Goal: Transaction & Acquisition: Purchase product/service

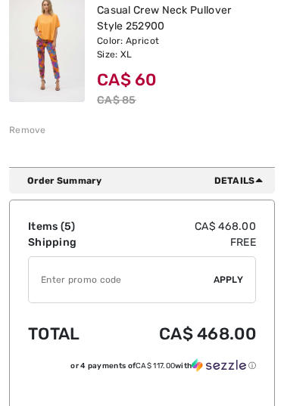
scroll to position [1016, 0]
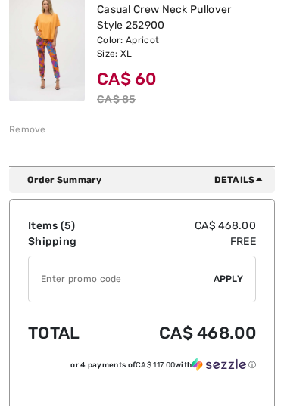
click at [245, 187] on div "Order Summary Details" at bounding box center [141, 180] width 265 height 26
click at [237, 183] on span "Details" at bounding box center [241, 180] width 54 height 14
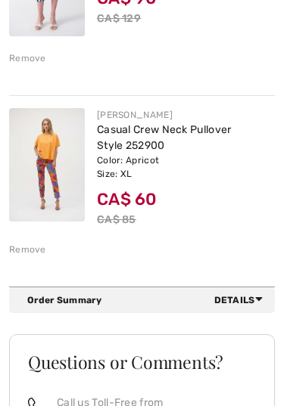
scroll to position [896, 0]
click at [243, 297] on span "Details" at bounding box center [241, 300] width 54 height 14
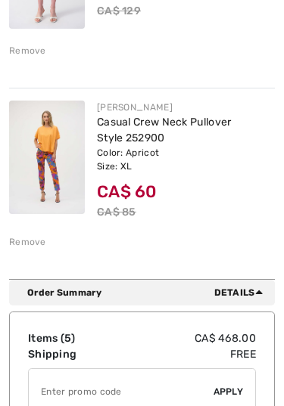
scroll to position [907, 0]
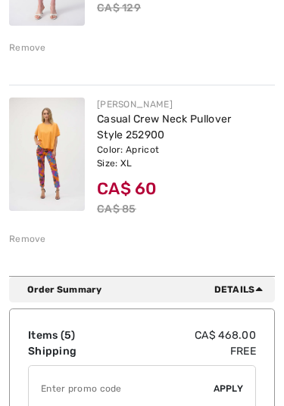
click at [276, 234] on div "You are only CA$ 0.00 away from FREE SHIPPING! Continue Shopping > Congratulati…" at bounding box center [142, 67] width 284 height 1754
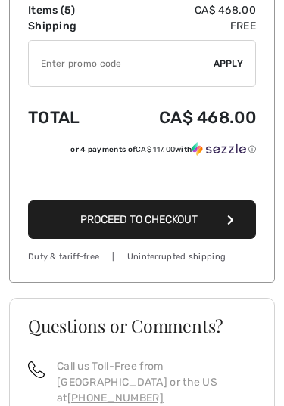
scroll to position [1232, 0]
click at [221, 220] on button "Proceed to Checkout" at bounding box center [142, 219] width 228 height 39
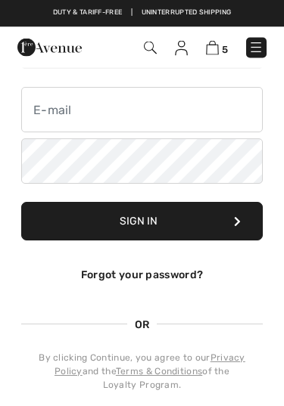
scroll to position [144, 0]
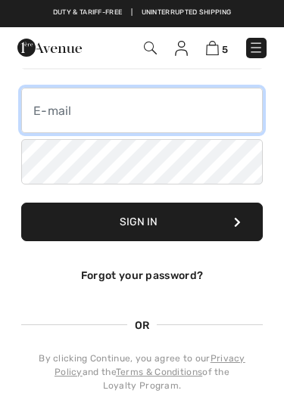
click at [142, 116] on input "email" at bounding box center [141, 110] width 241 height 45
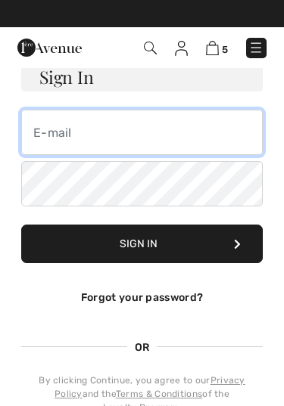
type input "amelita_55@hotmail.com"
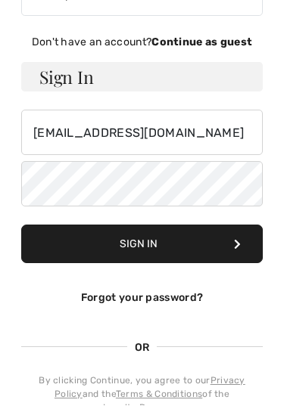
scroll to position [122, 0]
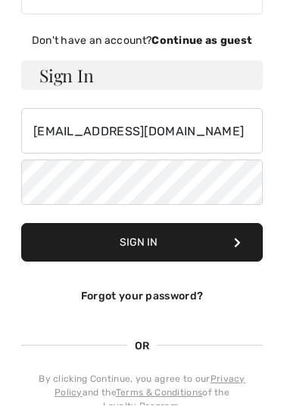
click at [204, 42] on strong "Continue as guest" at bounding box center [201, 41] width 101 height 13
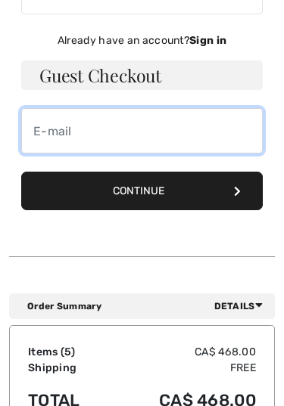
click at [148, 129] on input "email" at bounding box center [141, 130] width 241 height 45
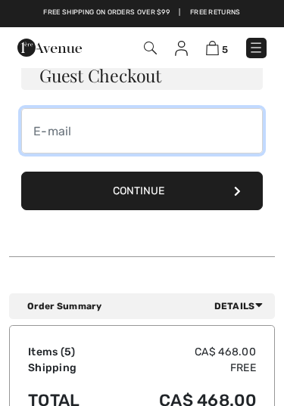
scroll to position [122, 0]
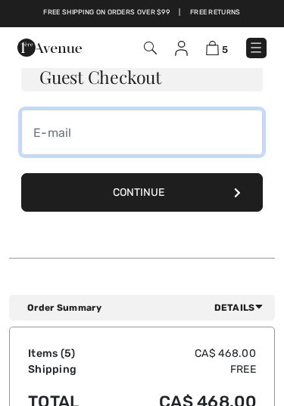
type input "amelita_55@hotmail.com"
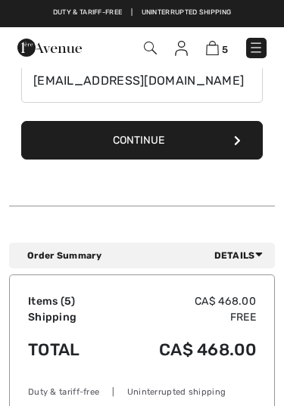
scroll to position [175, 0]
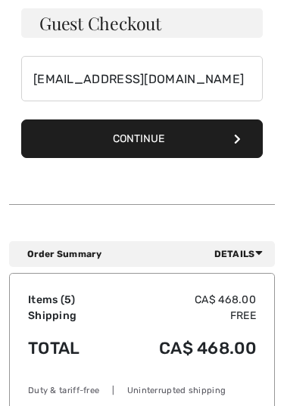
click at [215, 136] on button "Continue" at bounding box center [141, 138] width 241 height 39
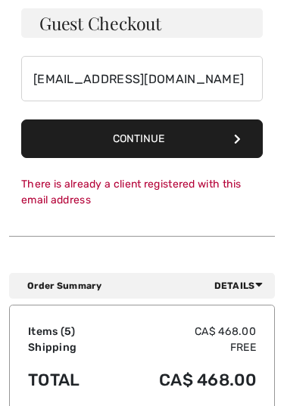
click at [239, 287] on span "Details" at bounding box center [241, 286] width 54 height 14
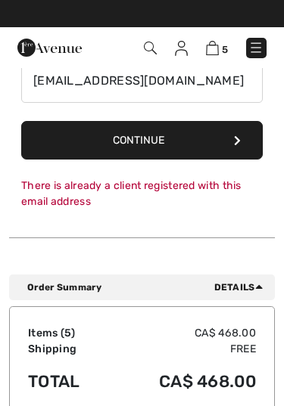
click at [219, 141] on button "Continue" at bounding box center [141, 140] width 241 height 39
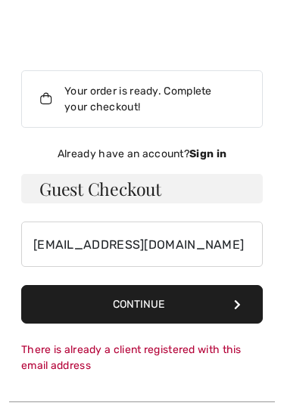
scroll to position [0, 0]
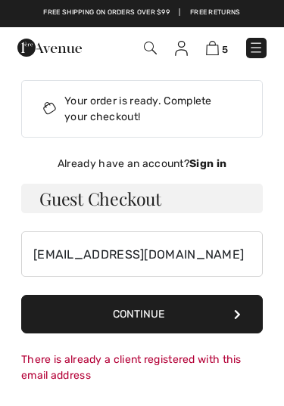
click at [219, 107] on div "Your order is ready. Complete your checkout!" at bounding box center [141, 108] width 241 height 57
click at [131, 110] on div "Your order is ready. Complete your checkout!" at bounding box center [141, 108] width 241 height 57
click at [104, 116] on div "Your order is ready. Complete your checkout!" at bounding box center [141, 108] width 241 height 57
click at [105, 113] on div "Your order is ready. Complete your checkout!" at bounding box center [141, 108] width 241 height 57
click at [218, 311] on button "Continue" at bounding box center [141, 314] width 241 height 39
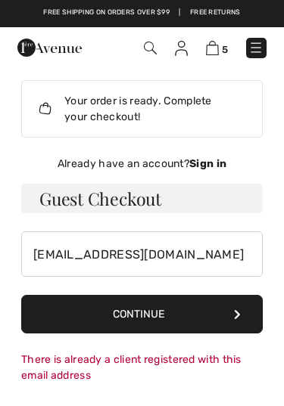
click at [204, 315] on button "Continue" at bounding box center [141, 314] width 241 height 39
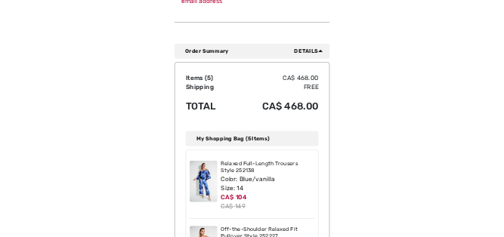
scroll to position [439, 0]
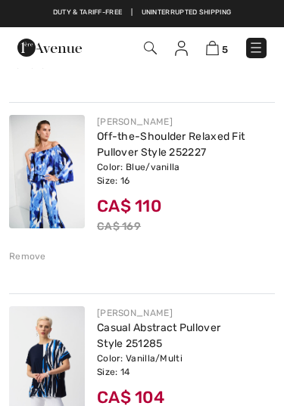
scroll to position [316, 0]
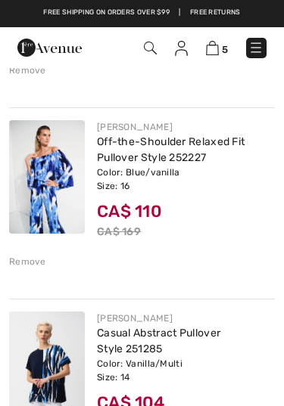
click at [33, 256] on div "Remove" at bounding box center [27, 262] width 37 height 14
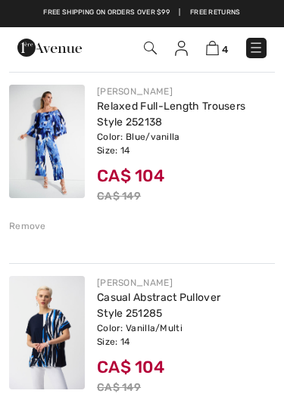
scroll to position [94, 0]
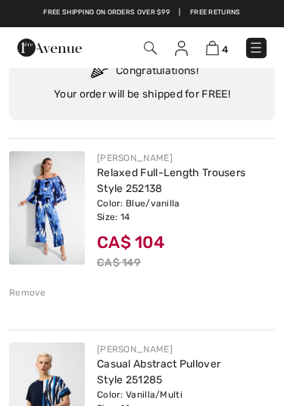
click at [42, 283] on div "Remove" at bounding box center [141, 291] width 265 height 17
click at [33, 286] on div "Remove" at bounding box center [27, 293] width 37 height 14
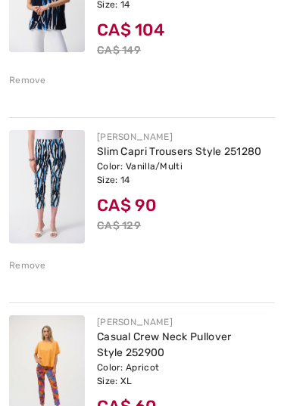
scroll to position [332, 0]
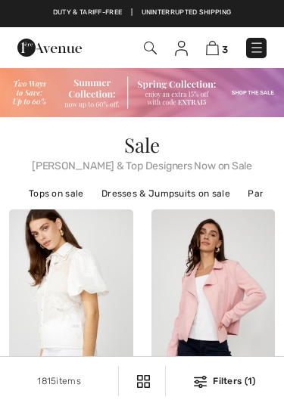
click at [215, 47] on img at bounding box center [212, 48] width 13 height 14
click at [226, 44] on span "3" at bounding box center [225, 49] width 6 height 11
click at [215, 43] on img at bounding box center [212, 48] width 13 height 14
click at [217, 44] on img at bounding box center [212, 48] width 13 height 14
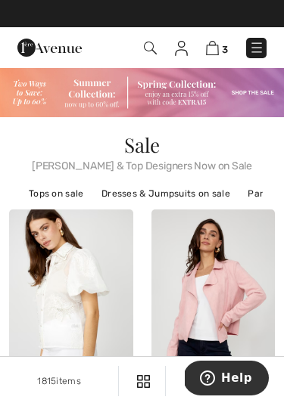
click at [220, 42] on link "3" at bounding box center [217, 48] width 22 height 16
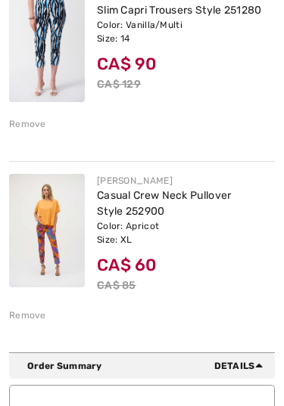
scroll to position [448, 0]
